Goal: Transaction & Acquisition: Purchase product/service

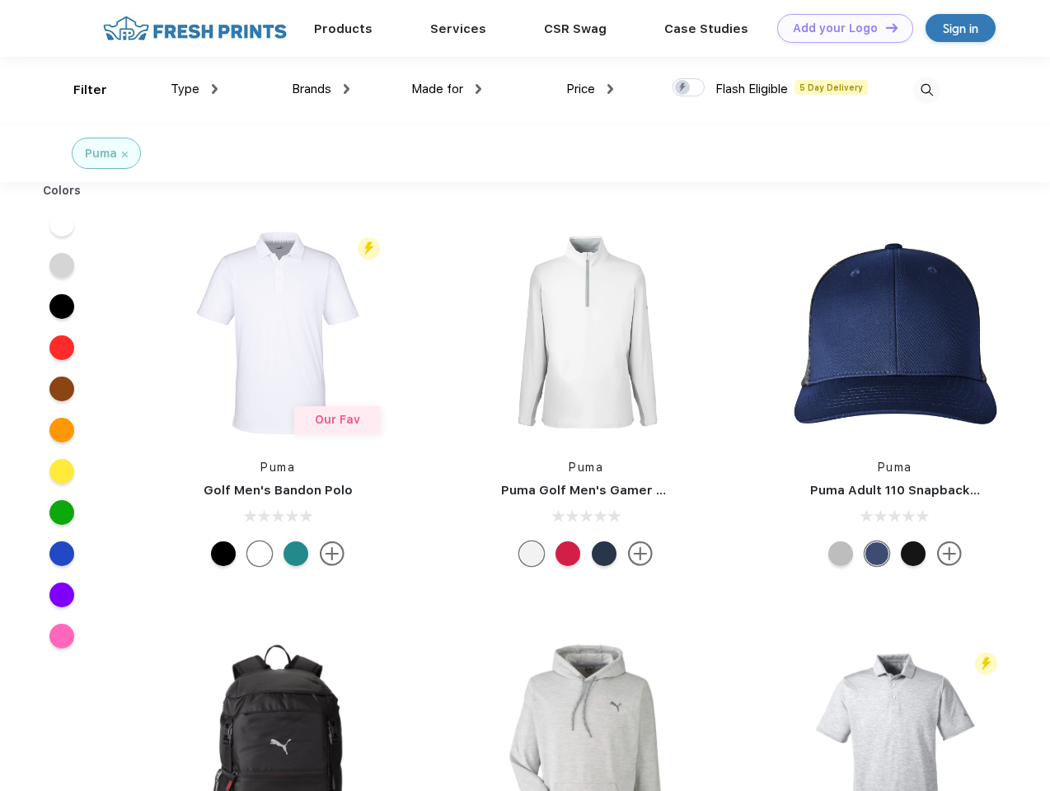
click at [839, 28] on link "Add your Logo Design Tool" at bounding box center [845, 28] width 136 height 29
click at [0, 0] on div "Design Tool" at bounding box center [0, 0] width 0 height 0
click at [884, 27] on link "Add your Logo Design Tool" at bounding box center [845, 28] width 136 height 29
click at [79, 90] on div "Filter" at bounding box center [90, 90] width 34 height 19
click at [194, 89] on span "Type" at bounding box center [185, 89] width 29 height 15
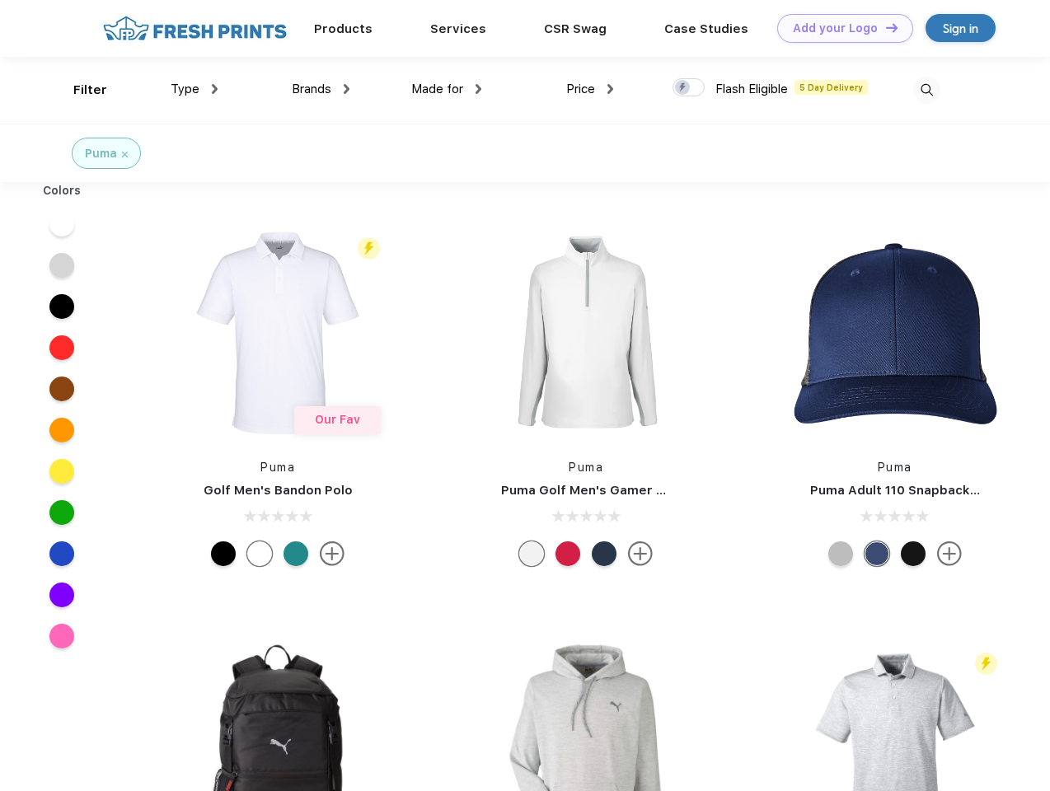
click at [321, 89] on span "Brands" at bounding box center [312, 89] width 40 height 15
click at [447, 89] on span "Made for" at bounding box center [437, 89] width 52 height 15
click at [590, 89] on span "Price" at bounding box center [580, 89] width 29 height 15
click at [689, 88] on div at bounding box center [688, 87] width 32 height 18
click at [683, 88] on input "checkbox" at bounding box center [677, 82] width 11 height 11
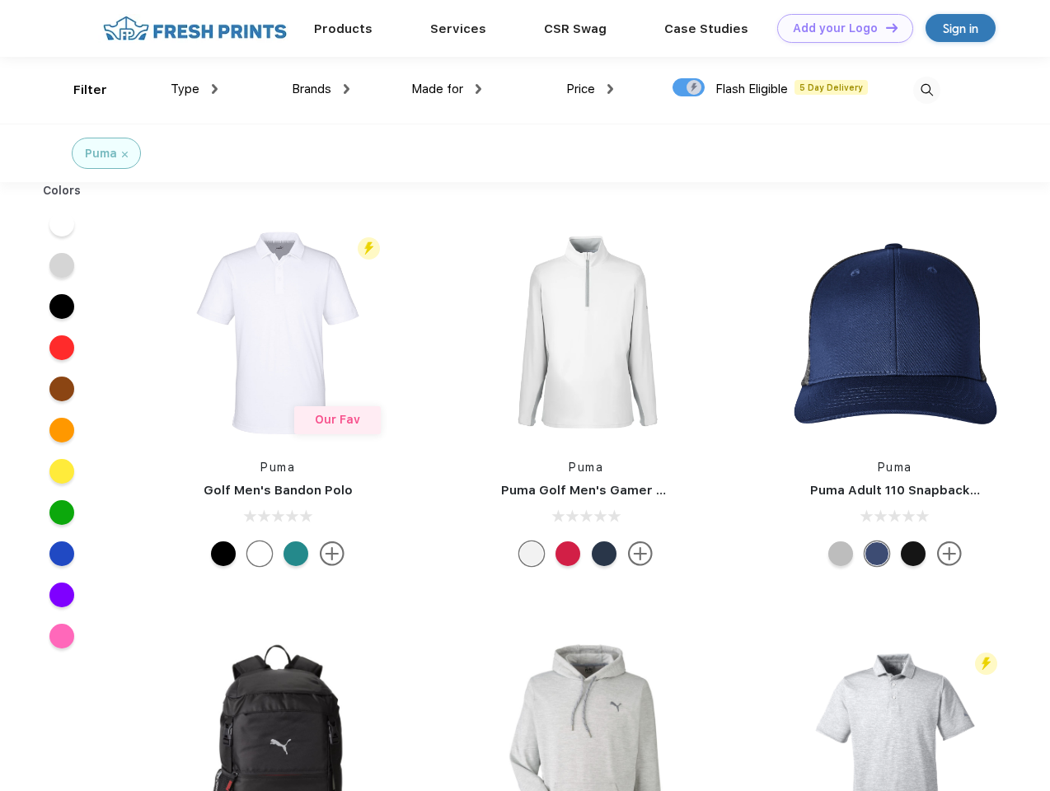
click at [926, 90] on img at bounding box center [926, 90] width 27 height 27
